Goal: Transaction & Acquisition: Purchase product/service

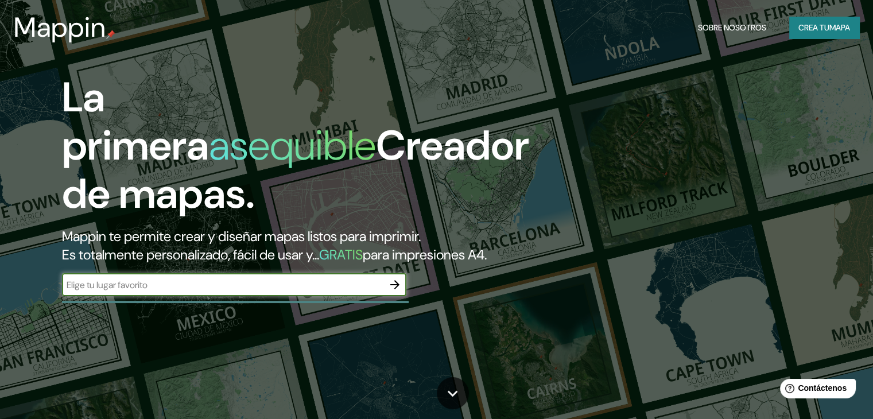
click at [302, 291] on input "text" at bounding box center [222, 284] width 321 height 13
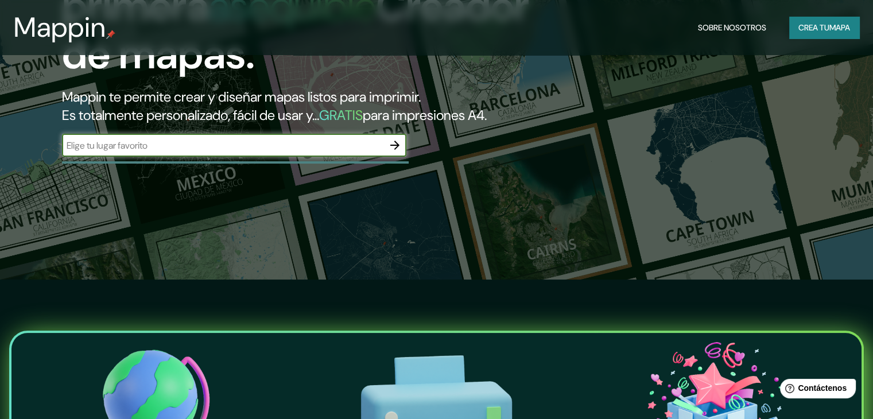
scroll to position [172, 0]
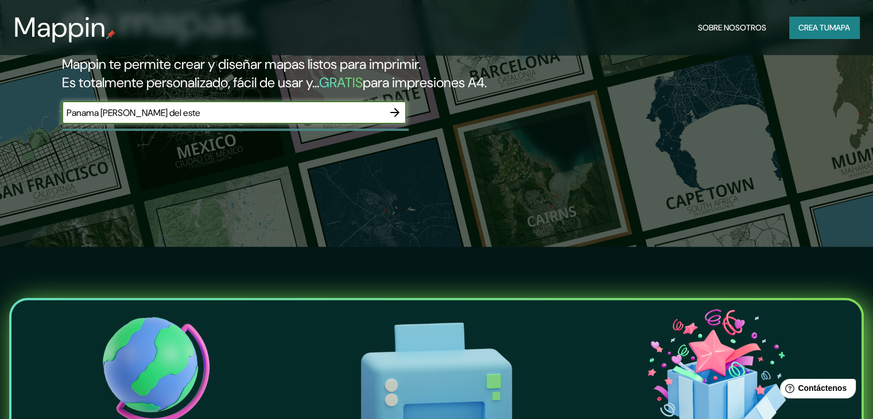
type input "Panama costa del este"
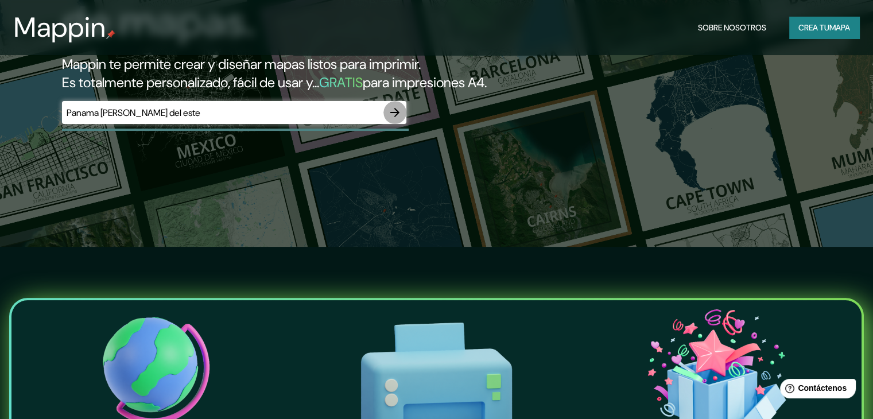
click at [395, 119] on icon "button" at bounding box center [395, 113] width 14 height 14
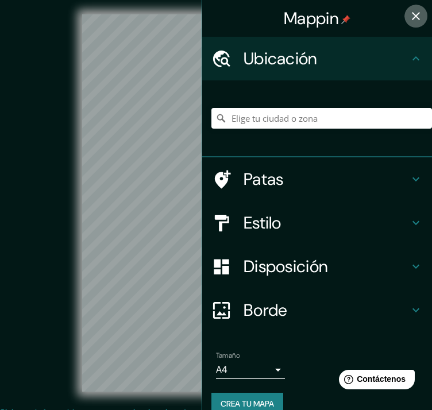
click at [409, 11] on icon "button" at bounding box center [416, 16] width 14 height 14
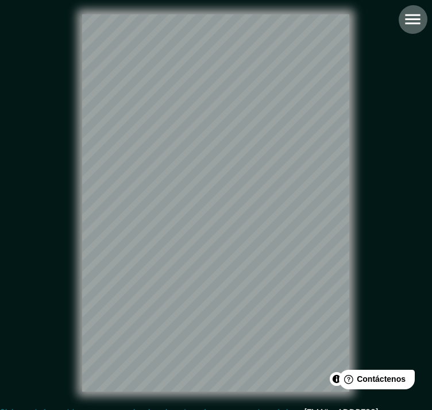
click at [404, 22] on icon "button" at bounding box center [412, 19] width 20 height 20
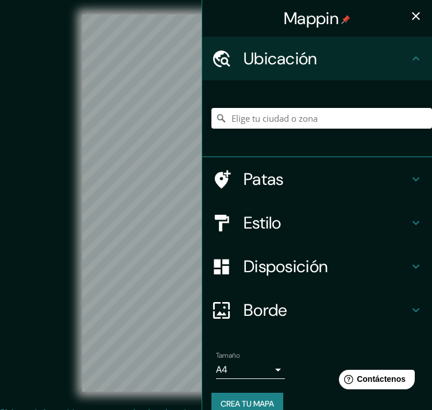
click at [295, 218] on h4 "Estilo" at bounding box center [325, 222] width 165 height 21
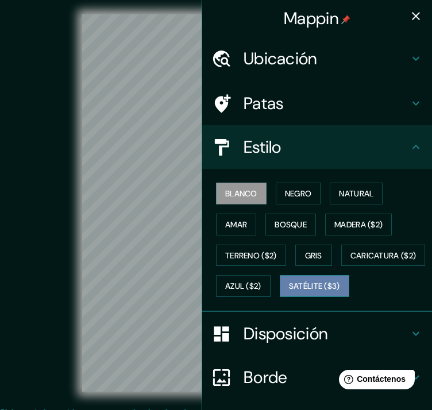
click at [289, 291] on font "Satélite ($3)" at bounding box center [314, 286] width 51 height 10
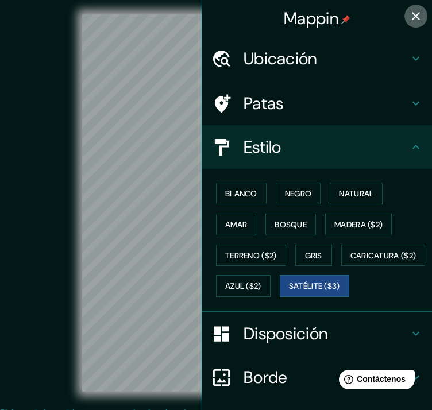
drag, startPoint x: 404, startPoint y: 16, endPoint x: 397, endPoint y: 24, distance: 10.2
click at [409, 17] on icon "button" at bounding box center [416, 16] width 14 height 14
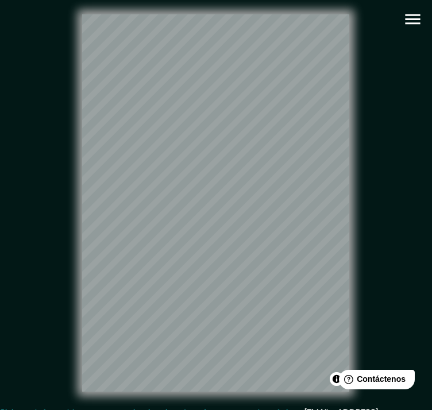
click at [354, 220] on div "© Mapbox © OpenStreetMap Improve this map © Maxar" at bounding box center [216, 202] width 388 height 369
click at [74, 255] on div "© Mapbox © OpenStreetMap Improve this map © Maxar" at bounding box center [216, 202] width 388 height 369
click at [408, 16] on icon "button" at bounding box center [412, 19] width 20 height 20
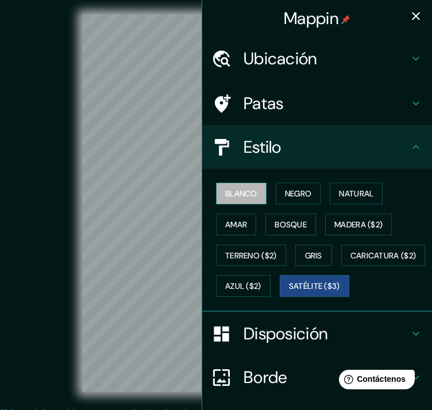
click at [236, 186] on font "Blanco" at bounding box center [241, 193] width 32 height 15
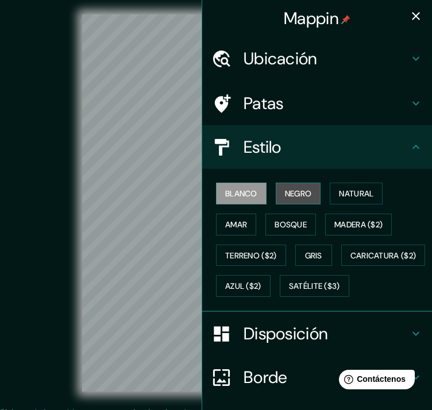
click at [285, 191] on font "Negro" at bounding box center [298, 193] width 27 height 10
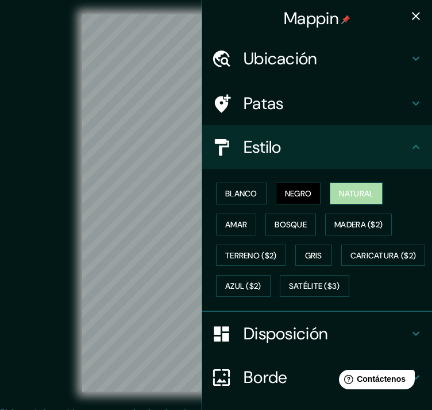
click at [352, 197] on font "Natural" at bounding box center [356, 193] width 34 height 10
click at [249, 232] on div "Blanco Negro Natural Amar Bosque Madera ($2) Terreno ($2) Gris Caricatura ($2) …" at bounding box center [321, 239] width 220 height 123
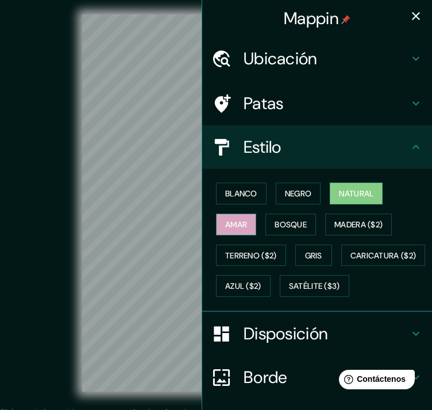
click at [238, 227] on font "Amar" at bounding box center [236, 224] width 22 height 10
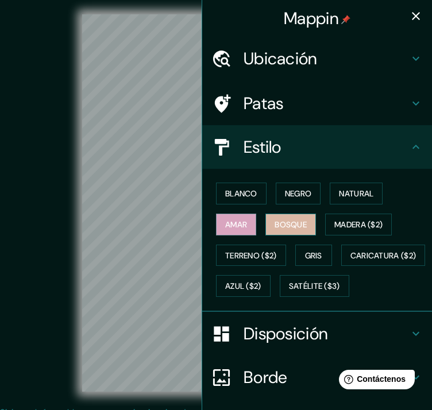
click at [274, 220] on font "Bosque" at bounding box center [290, 224] width 32 height 10
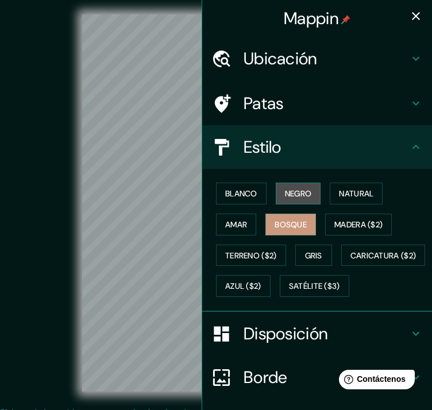
click at [291, 191] on font "Negro" at bounding box center [298, 193] width 27 height 10
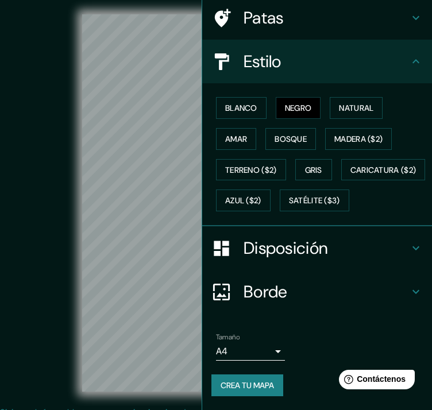
scroll to position [113, 0]
click at [412, 248] on icon at bounding box center [415, 248] width 7 height 4
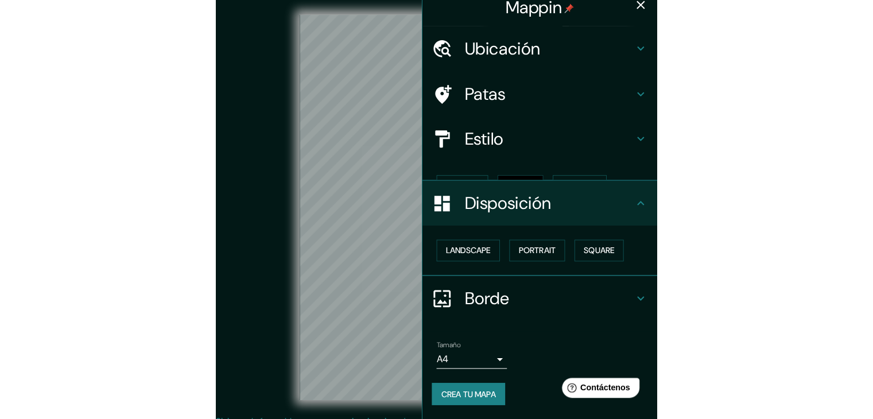
scroll to position [0, 0]
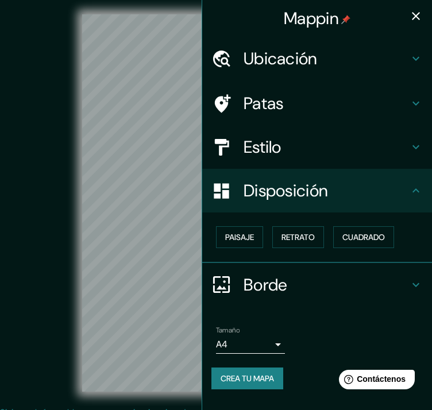
click at [414, 15] on icon "button" at bounding box center [415, 16] width 8 height 8
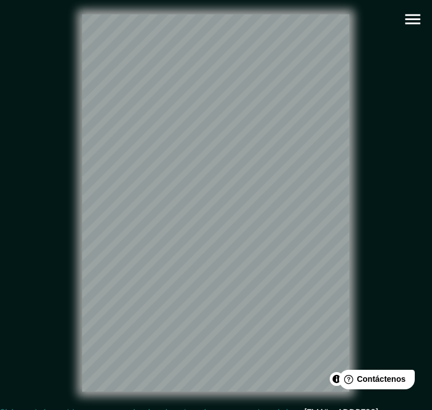
click at [409, 26] on icon "button" at bounding box center [412, 19] width 20 height 20
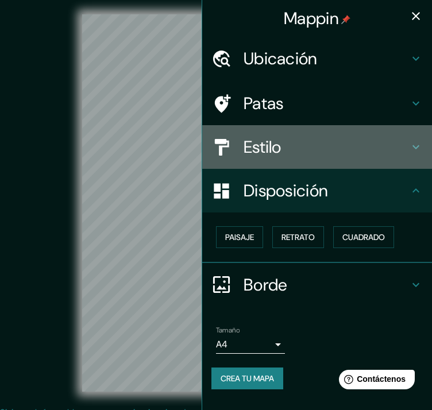
click at [382, 139] on h4 "Estilo" at bounding box center [325, 147] width 165 height 21
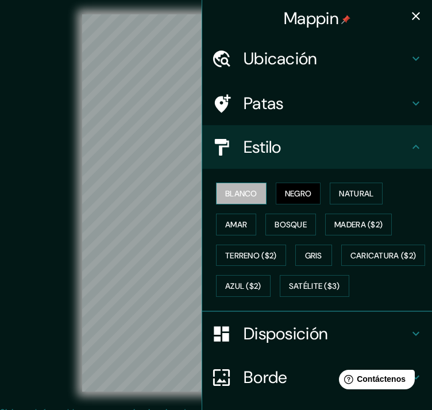
click at [243, 195] on font "Blanco" at bounding box center [241, 193] width 32 height 10
click at [411, 14] on icon "button" at bounding box center [415, 16] width 8 height 8
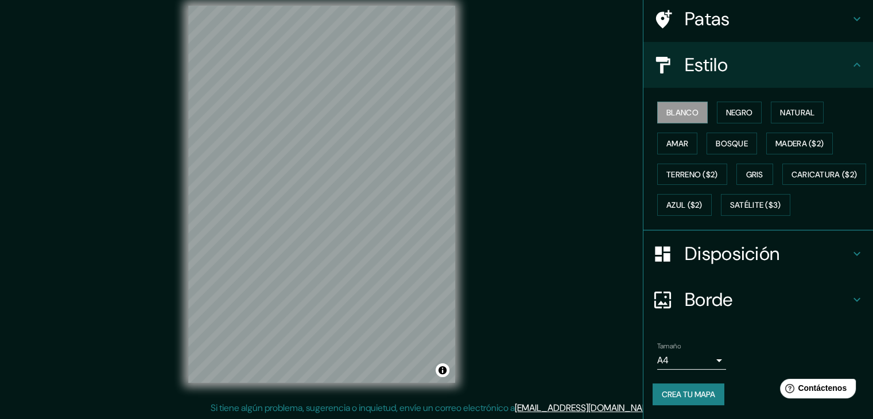
scroll to position [13, 0]
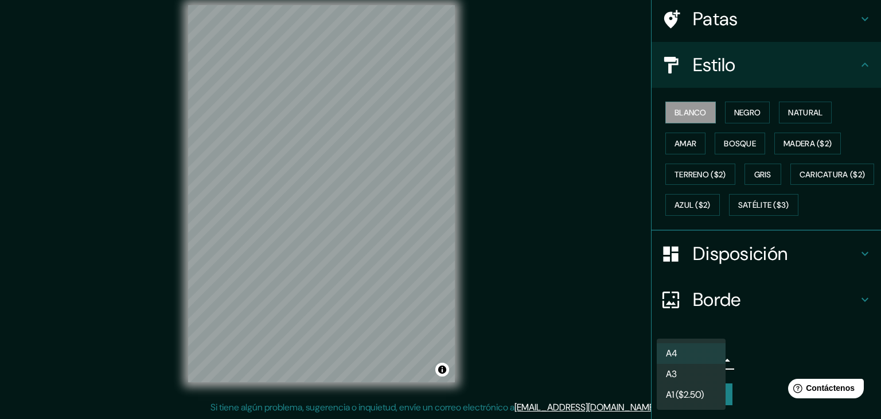
click at [712, 361] on body "Mappin Ubicación Patas Estilo Blanco Negro Natural Amar Bosque Madera ($2) Terr…" at bounding box center [440, 196] width 881 height 419
click at [756, 348] on div at bounding box center [440, 209] width 881 height 419
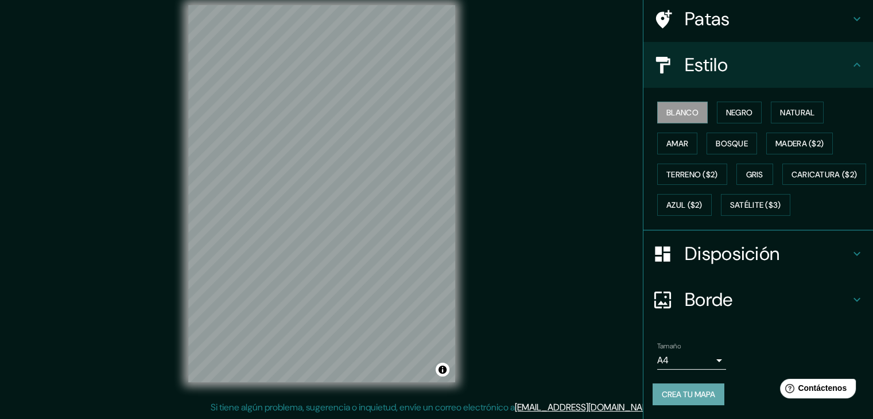
click at [683, 401] on font "Crea tu mapa" at bounding box center [688, 394] width 53 height 15
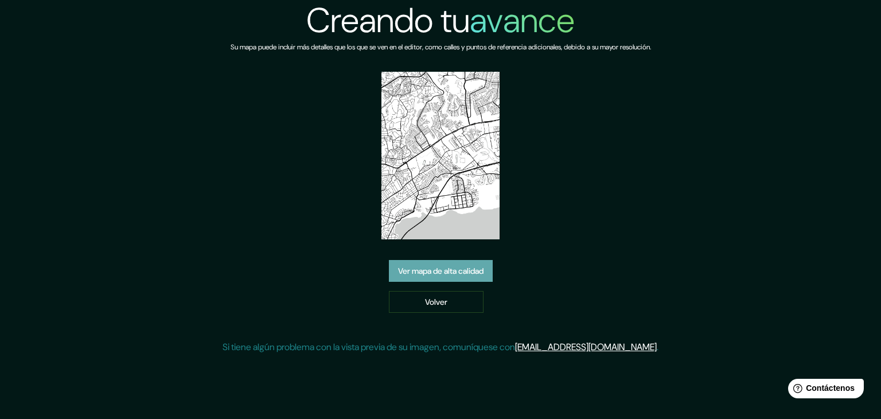
click at [471, 267] on font "Ver mapa de alta calidad" at bounding box center [440, 271] width 85 height 10
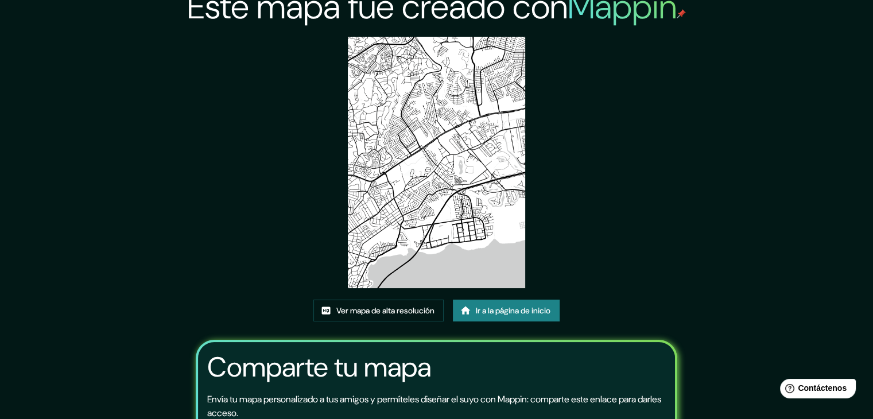
scroll to position [6, 0]
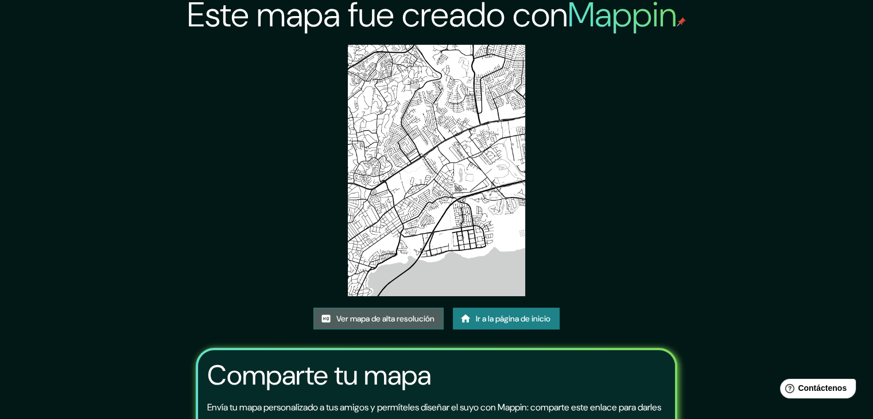
click at [337, 317] on font "Ver mapa de alta resolución" at bounding box center [385, 318] width 98 height 10
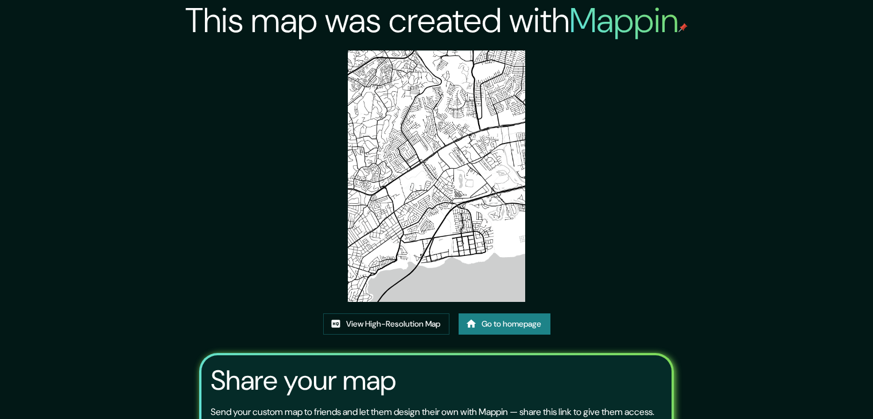
scroll to position [6, 0]
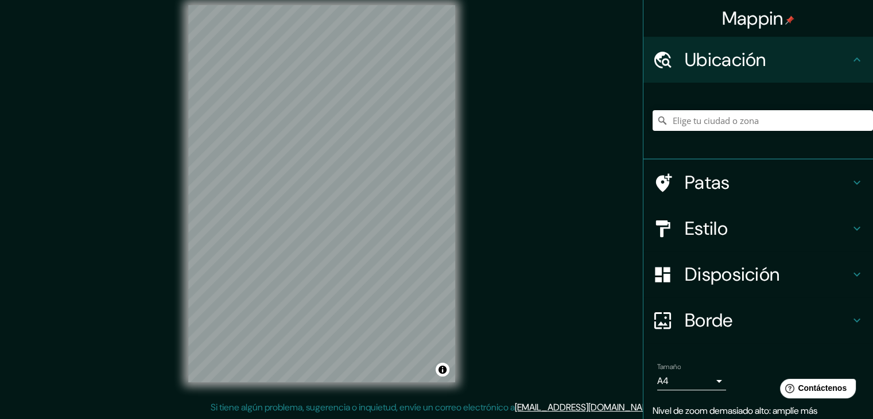
click at [131, 237] on div "Mappin Ubicación Patas Estilo Disposición Borde Elige un borde. Consejo : puede…" at bounding box center [436, 203] width 873 height 432
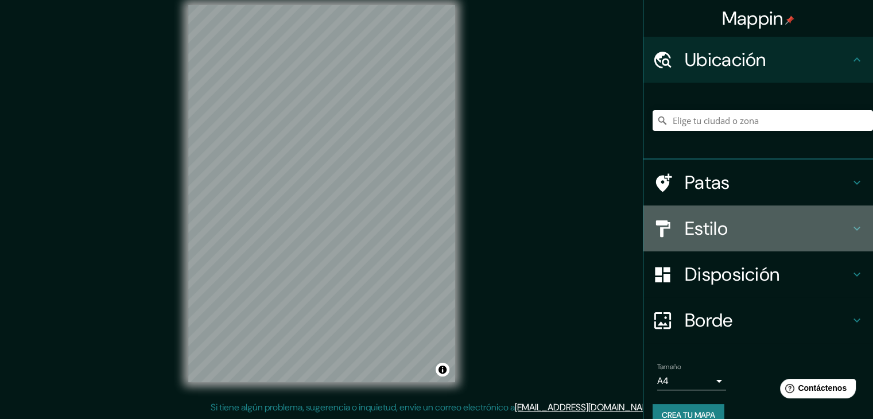
click at [798, 237] on h4 "Estilo" at bounding box center [767, 228] width 165 height 23
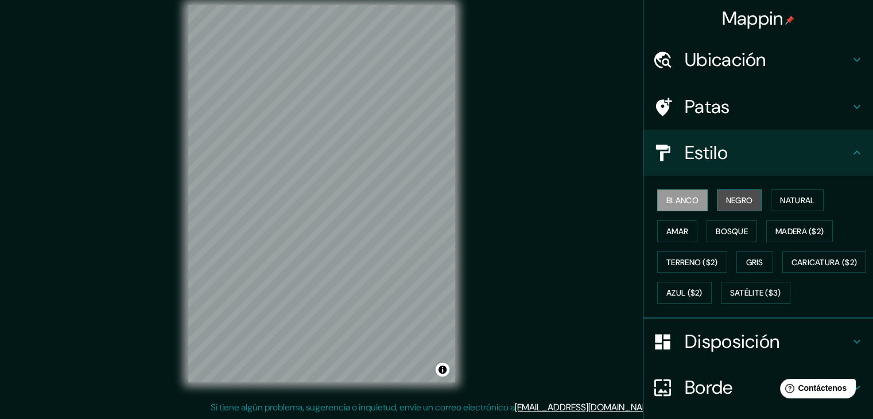
click at [743, 200] on font "Negro" at bounding box center [739, 200] width 27 height 10
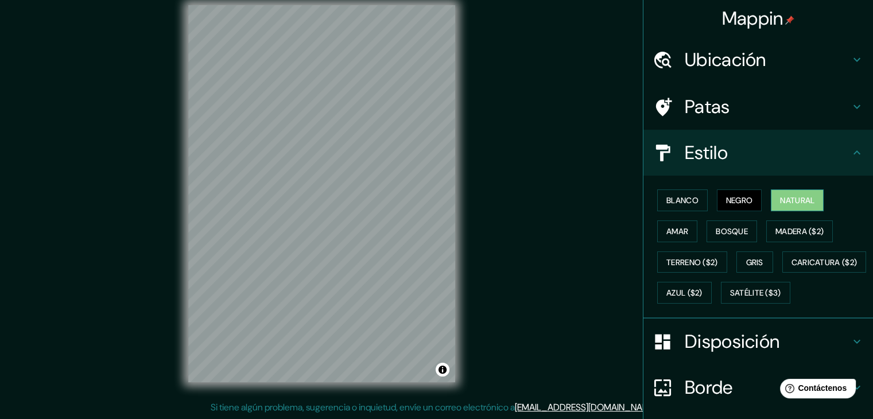
click at [806, 193] on font "Natural" at bounding box center [797, 200] width 34 height 15
click at [739, 236] on font "Bosque" at bounding box center [732, 231] width 32 height 15
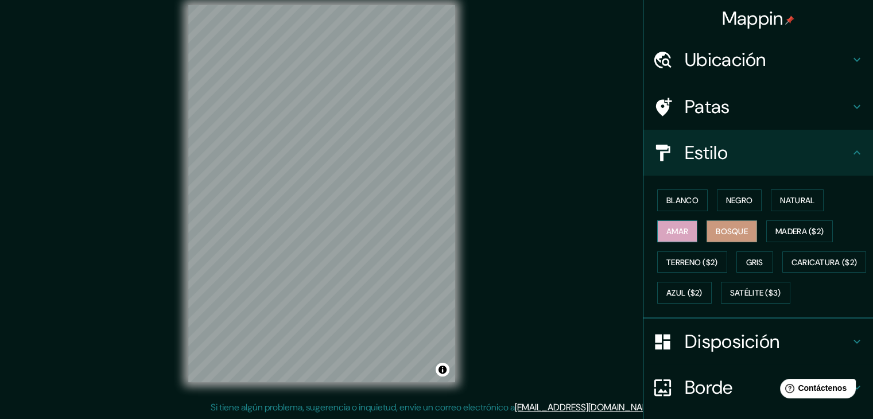
click at [670, 235] on font "Amar" at bounding box center [677, 231] width 22 height 10
click at [746, 255] on font "Gris" at bounding box center [754, 262] width 17 height 15
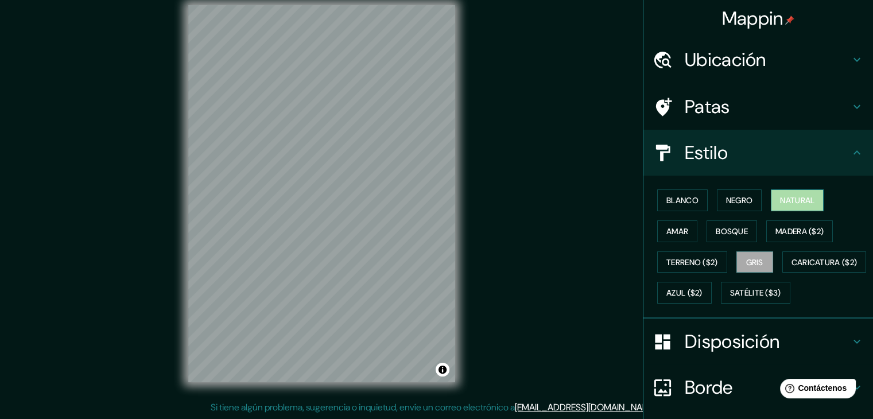
click at [800, 193] on font "Natural" at bounding box center [797, 200] width 34 height 15
click at [730, 300] on font "Satélite ($3)" at bounding box center [755, 292] width 51 height 15
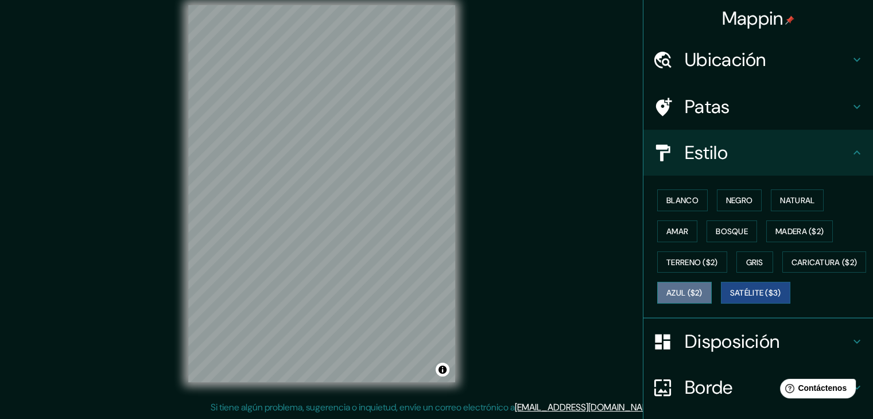
click at [702, 296] on font "Azul ($2)" at bounding box center [684, 293] width 36 height 10
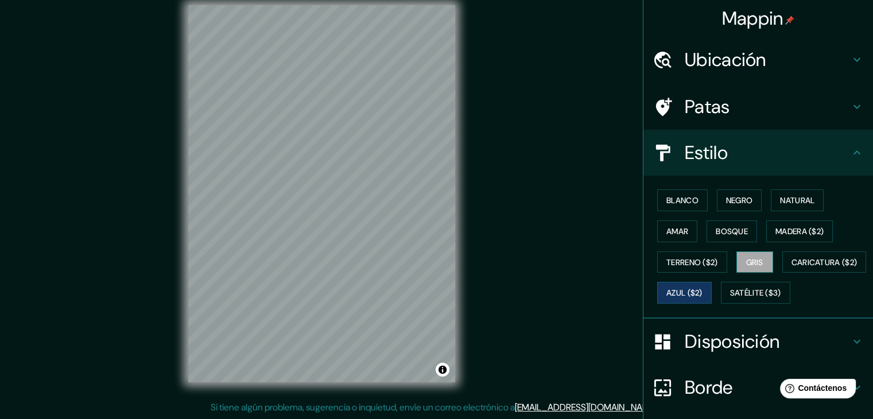
click at [743, 252] on button "Gris" at bounding box center [754, 262] width 37 height 22
click at [780, 226] on font "Madera ($2)" at bounding box center [799, 231] width 48 height 10
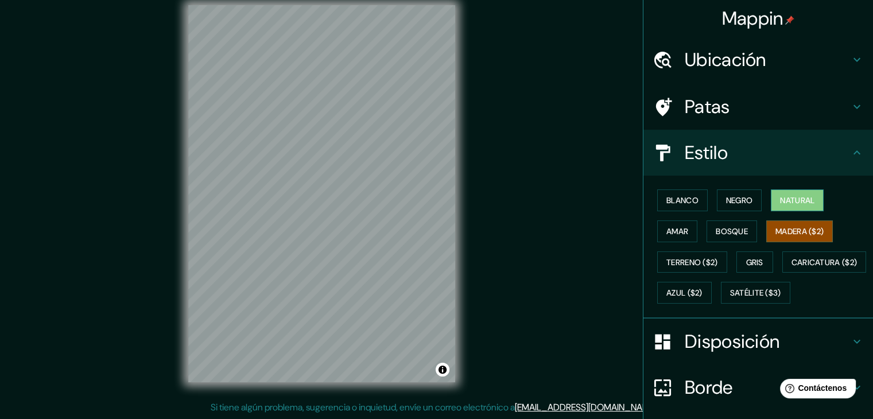
click at [792, 204] on font "Natural" at bounding box center [797, 200] width 34 height 10
click at [783, 232] on font "Madera ($2)" at bounding box center [799, 231] width 48 height 10
click at [785, 202] on font "Natural" at bounding box center [797, 200] width 34 height 10
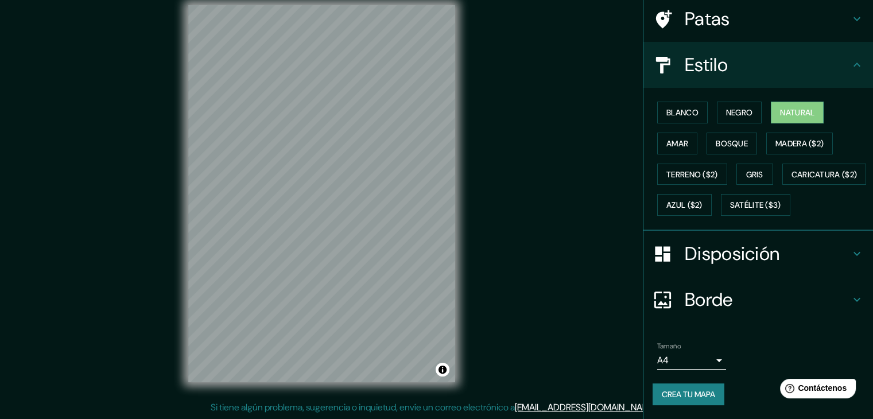
click at [838, 251] on h4 "Disposición" at bounding box center [767, 253] width 165 height 23
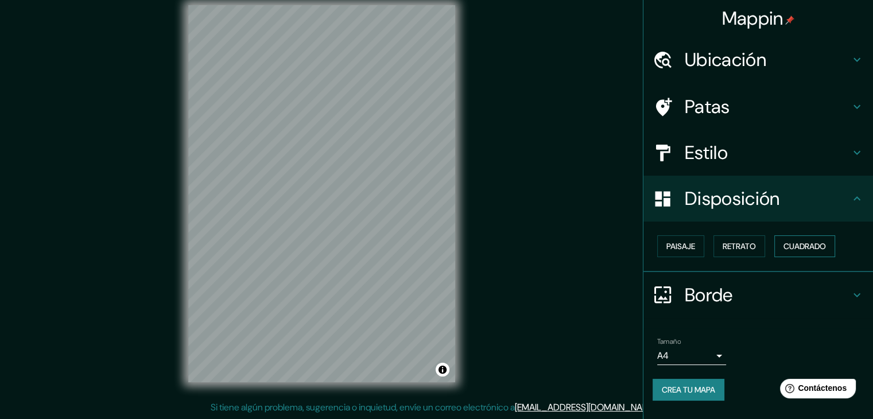
click at [792, 248] on font "Cuadrado" at bounding box center [804, 246] width 42 height 10
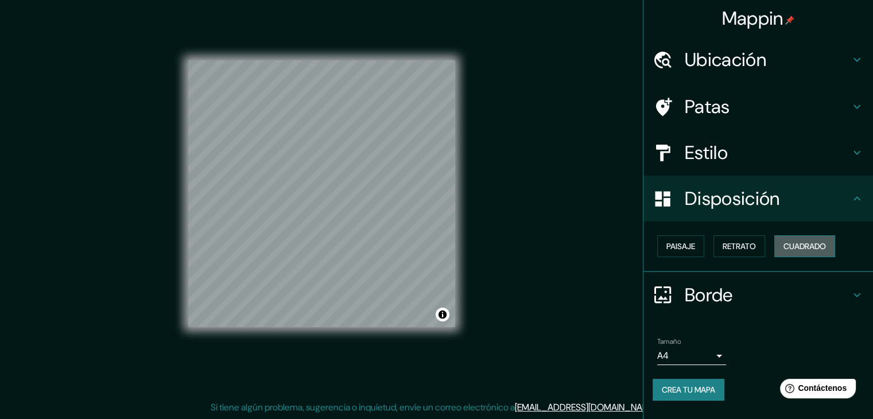
click at [792, 248] on font "Cuadrado" at bounding box center [804, 246] width 42 height 10
click at [753, 246] on font "Retrato" at bounding box center [738, 246] width 33 height 10
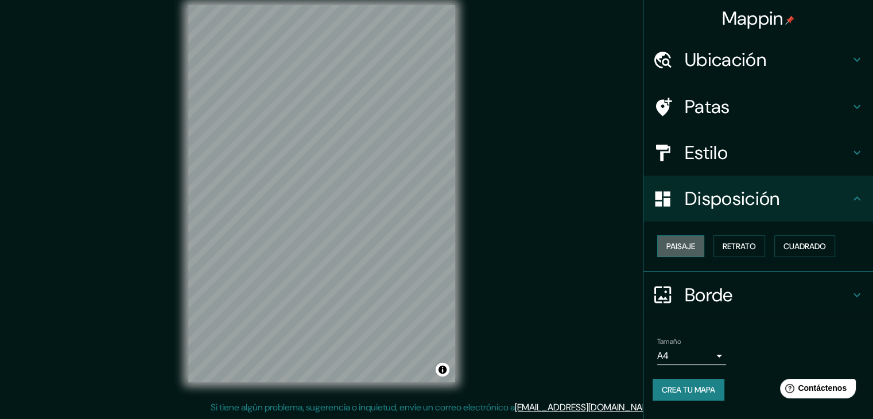
click at [679, 243] on font "Paisaje" at bounding box center [680, 246] width 29 height 10
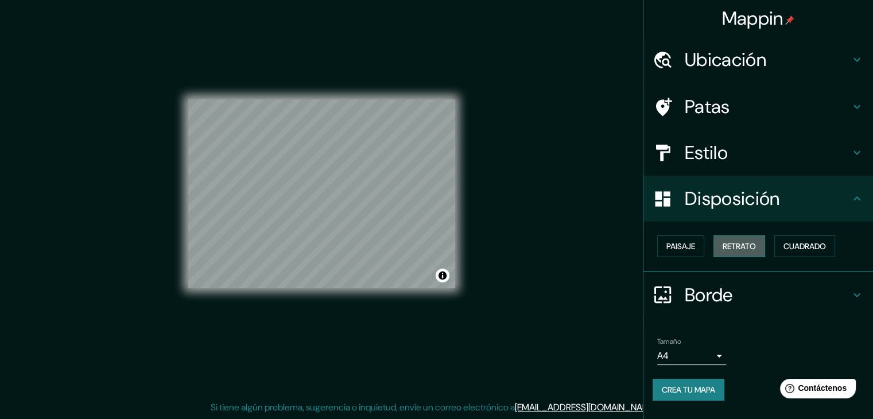
click at [748, 245] on font "Retrato" at bounding box center [738, 246] width 33 height 10
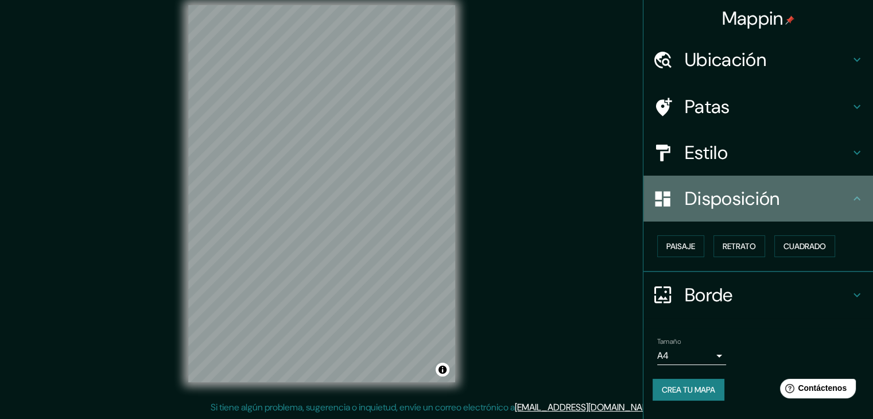
click at [778, 203] on font "Disposición" at bounding box center [732, 198] width 95 height 24
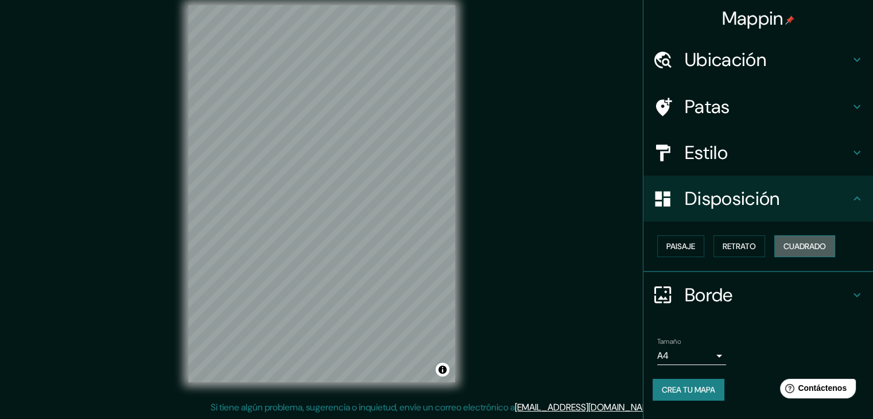
click at [802, 247] on font "Cuadrado" at bounding box center [804, 246] width 42 height 10
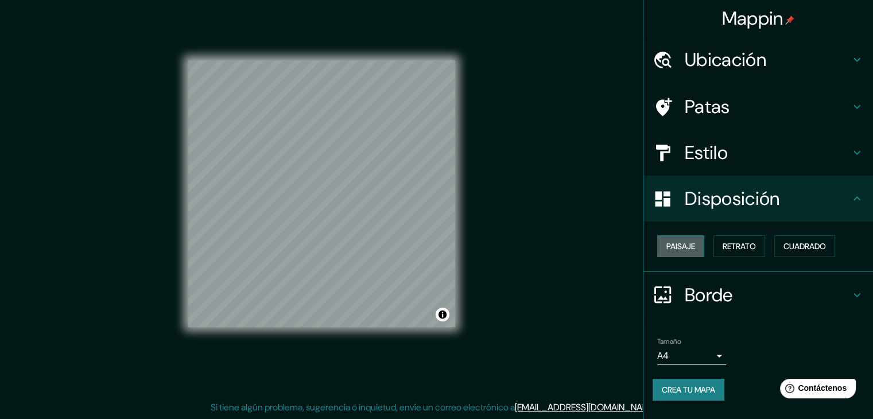
click at [686, 246] on font "Paisaje" at bounding box center [680, 246] width 29 height 10
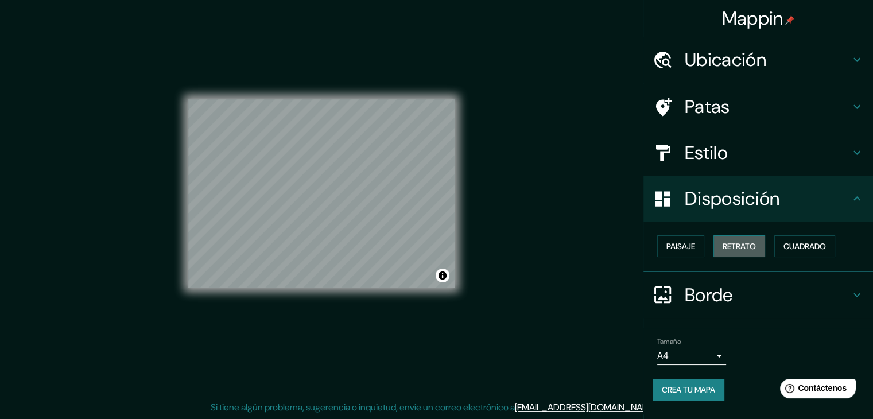
click at [741, 239] on font "Retrato" at bounding box center [738, 246] width 33 height 15
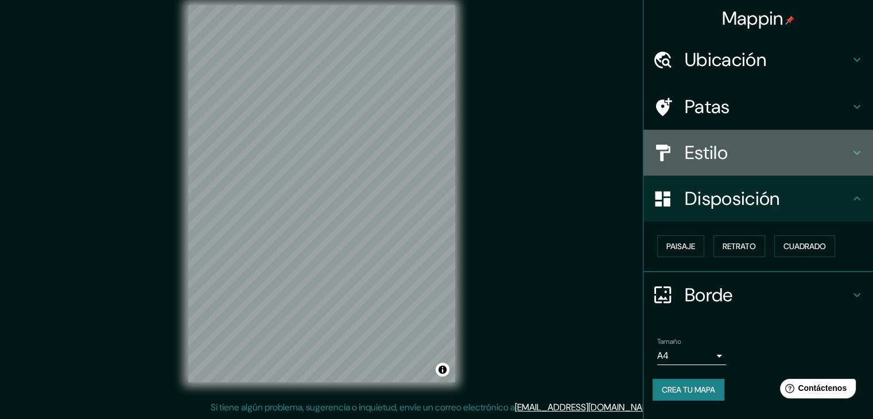
click at [717, 146] on font "Estilo" at bounding box center [706, 153] width 43 height 24
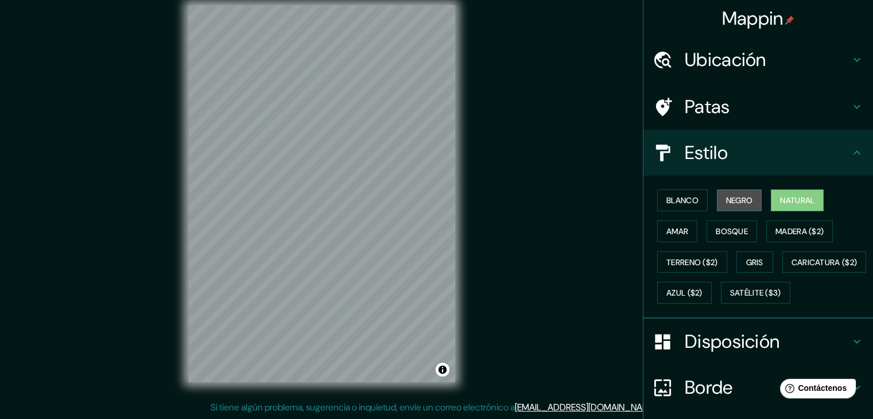
click at [737, 199] on font "Negro" at bounding box center [739, 200] width 27 height 10
click at [701, 201] on div "Blanco Negro Natural Amar Bosque Madera ($2) Terreno ($2) Gris Caricatura ($2) …" at bounding box center [762, 246] width 220 height 123
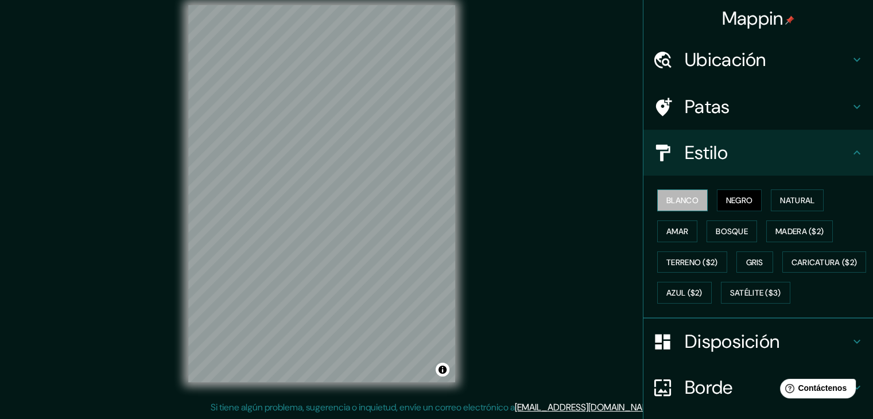
click at [666, 200] on font "Blanco" at bounding box center [682, 200] width 32 height 10
click at [740, 189] on button "Negro" at bounding box center [739, 200] width 45 height 22
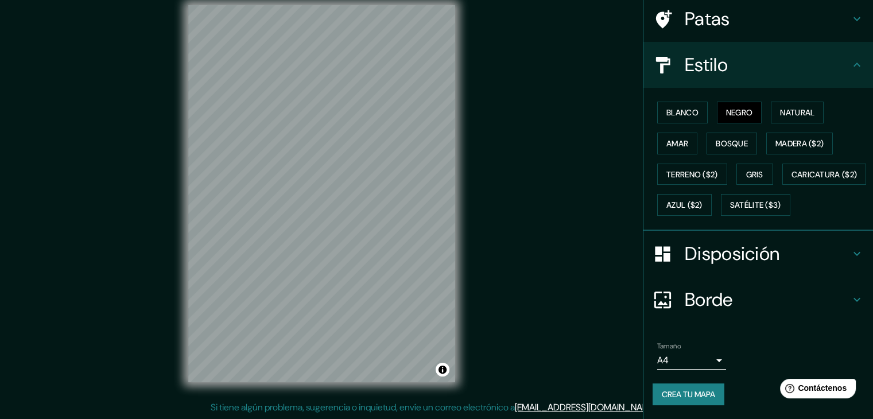
scroll to position [116, 0]
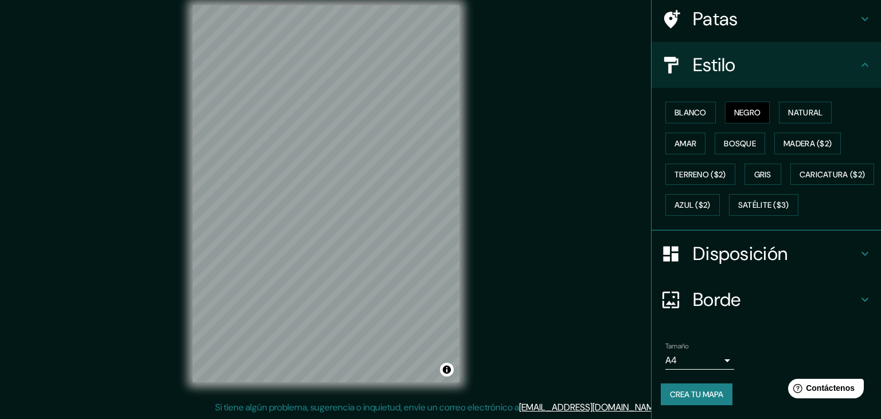
click at [678, 355] on body "Mappin Ubicación Patas Estilo Blanco Negro Natural Amar Bosque Madera ($2) Terr…" at bounding box center [440, 196] width 881 height 419
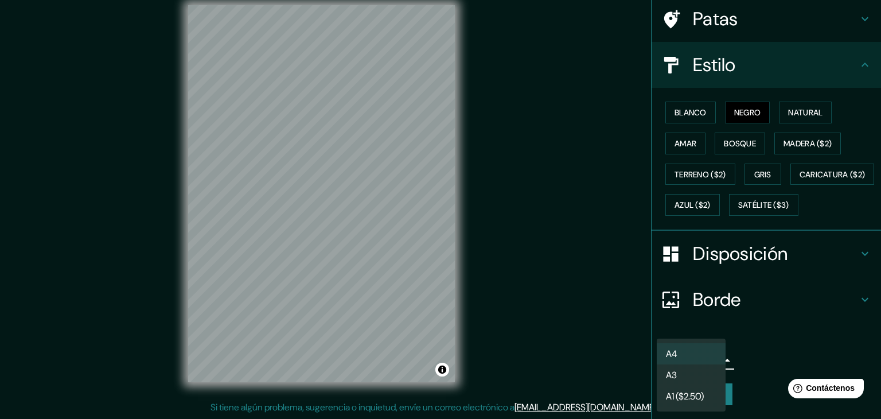
click at [694, 379] on li "A3" at bounding box center [691, 374] width 69 height 21
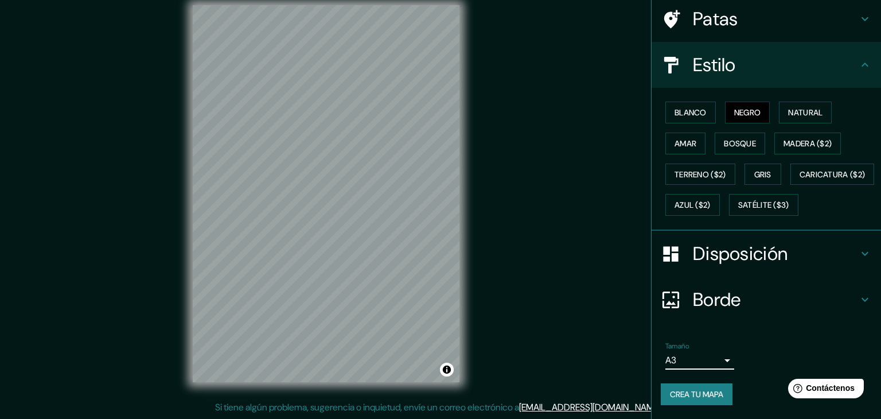
click at [696, 355] on body "Mappin Ubicación Patas Estilo Blanco Negro Natural Amar Bosque Madera ($2) Terr…" at bounding box center [440, 196] width 881 height 419
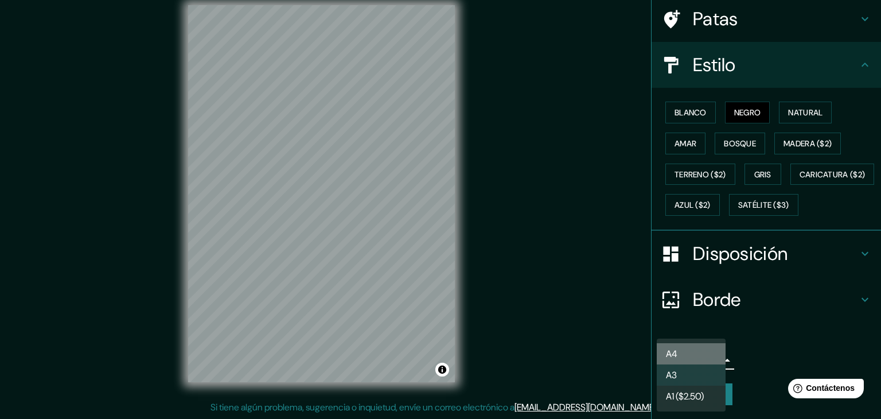
click at [698, 349] on li "A4" at bounding box center [691, 353] width 69 height 21
click at [698, 361] on body "Mappin Ubicación Patas Estilo Blanco Negro Natural Amar Bosque Madera ($2) Terr…" at bounding box center [440, 196] width 881 height 419
click at [691, 379] on li "A3" at bounding box center [691, 374] width 69 height 21
click at [693, 362] on body "Mappin Ubicación Patas Estilo Blanco Negro Natural Amar Bosque Madera ($2) Terr…" at bounding box center [440, 196] width 881 height 419
click at [691, 351] on li "A4" at bounding box center [691, 353] width 69 height 21
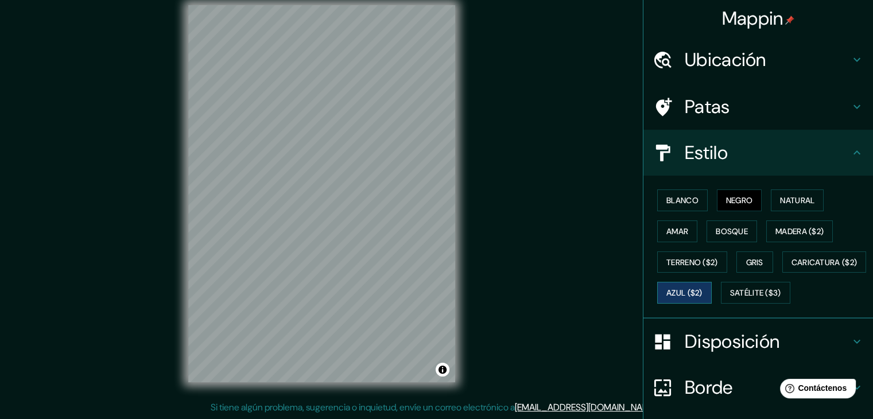
scroll to position [0, 0]
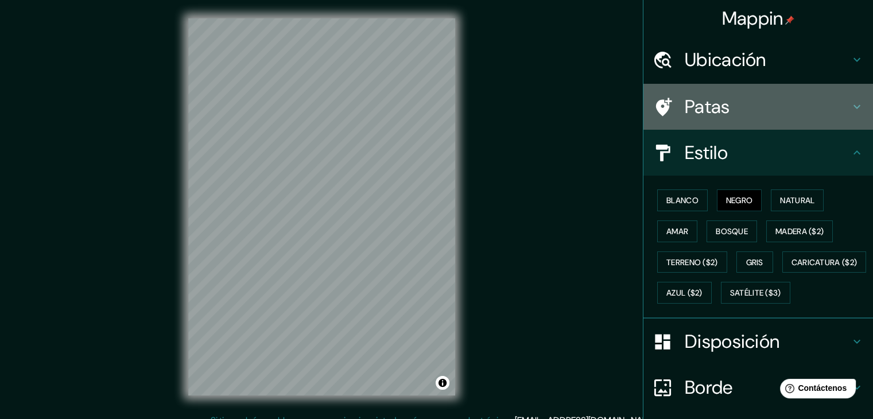
click at [660, 101] on icon at bounding box center [664, 107] width 16 height 18
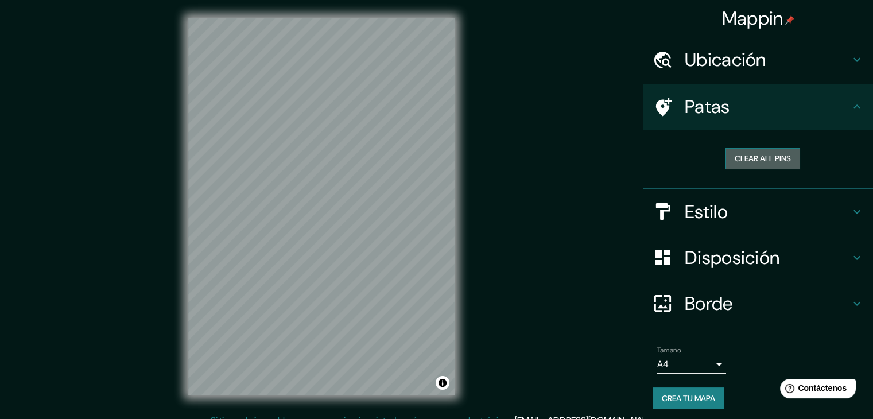
click at [758, 161] on button "Clear all pins" at bounding box center [762, 158] width 75 height 21
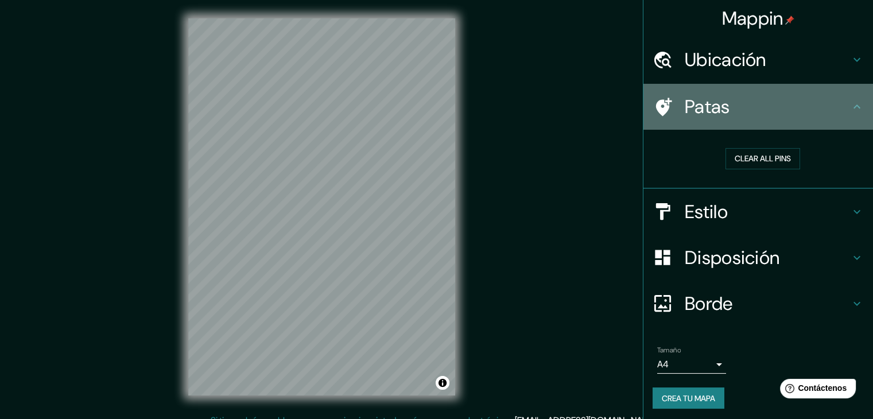
click at [659, 106] on icon at bounding box center [664, 107] width 16 height 18
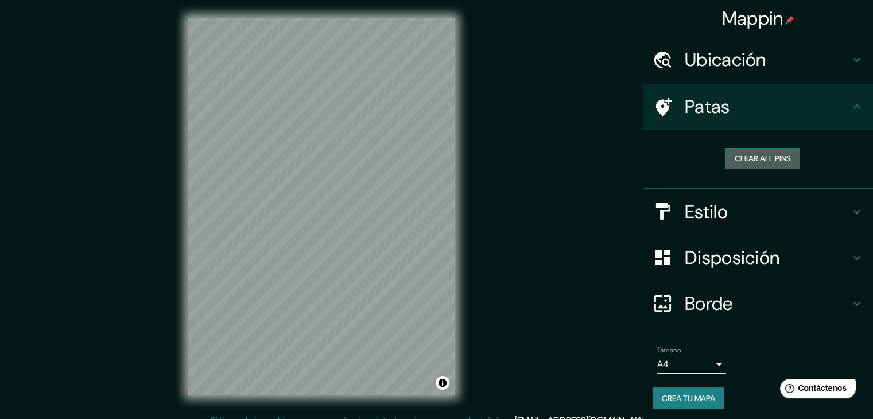
click at [741, 164] on button "Clear all pins" at bounding box center [762, 158] width 75 height 21
click at [725, 157] on button "Clear all pins" at bounding box center [762, 158] width 75 height 21
click at [342, 329] on div at bounding box center [341, 328] width 9 height 9
click at [766, 158] on button "Clear all pins" at bounding box center [762, 158] width 75 height 21
click at [694, 397] on font "Crea tu mapa" at bounding box center [688, 398] width 53 height 10
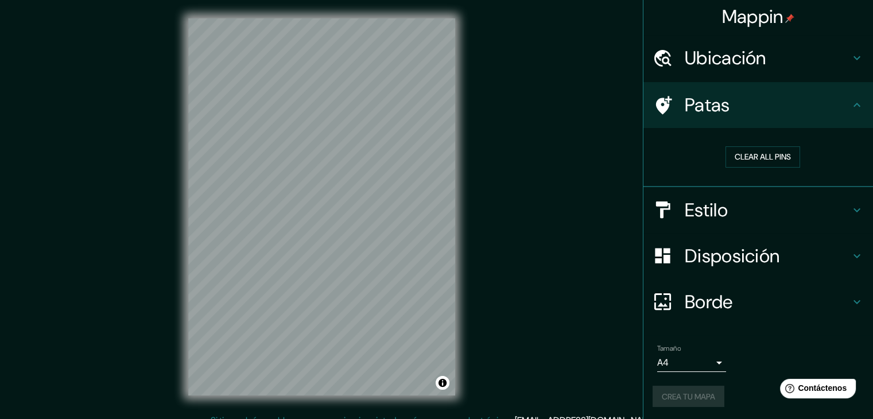
scroll to position [2, 0]
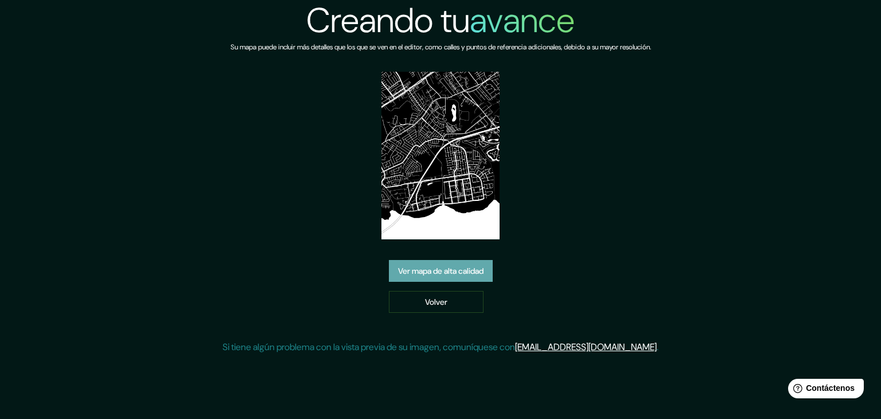
click at [446, 270] on font "Ver mapa de alta calidad" at bounding box center [440, 271] width 85 height 10
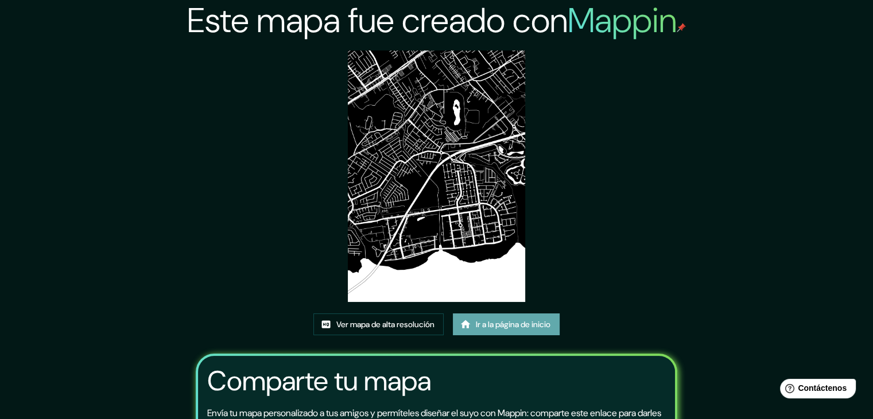
click at [532, 321] on font "Ir a la página de inicio" at bounding box center [513, 324] width 75 height 10
